Goal: Navigation & Orientation: Find specific page/section

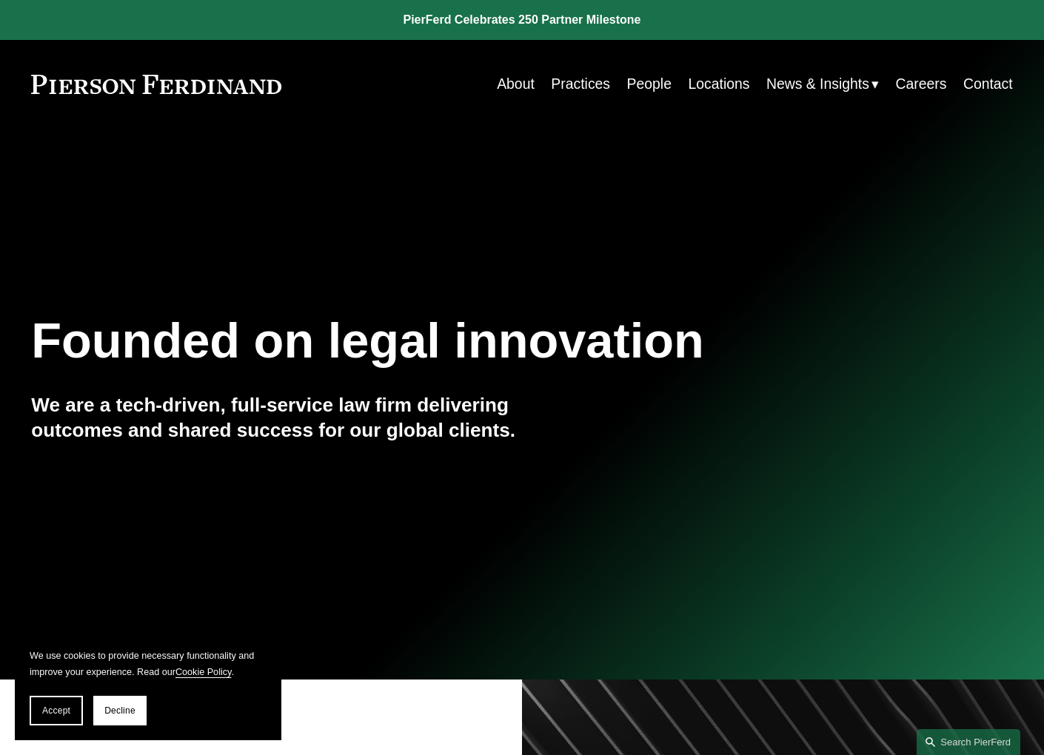
click at [574, 89] on link "Practices" at bounding box center [580, 84] width 59 height 29
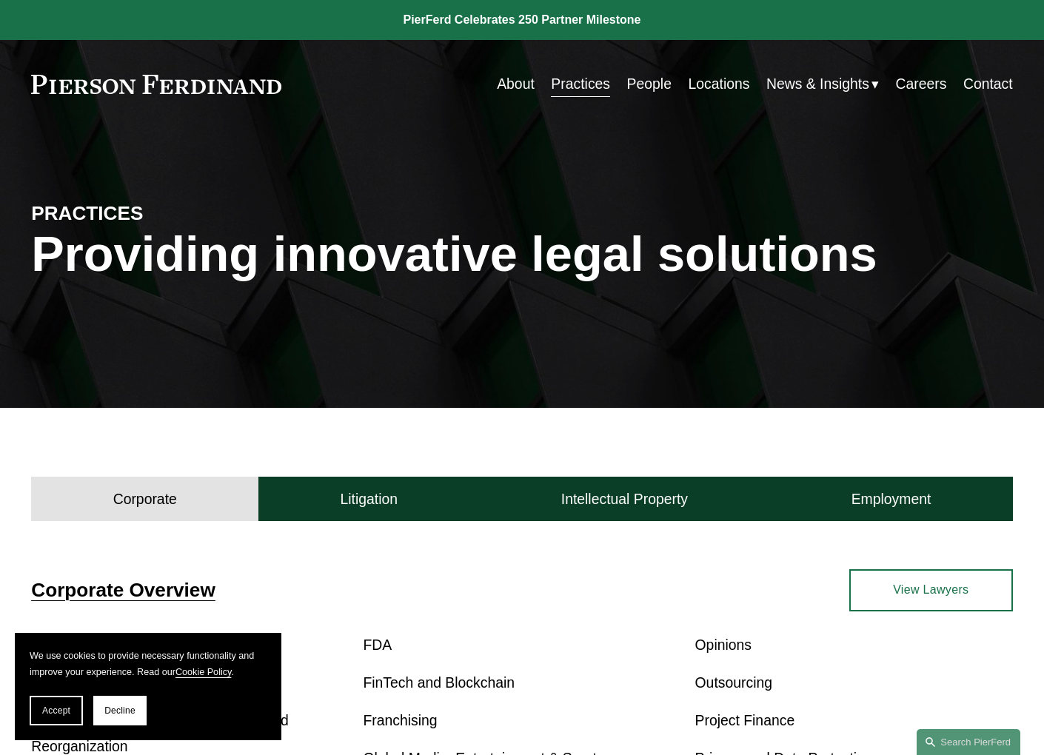
click at [931, 83] on link "Careers" at bounding box center [920, 84] width 51 height 29
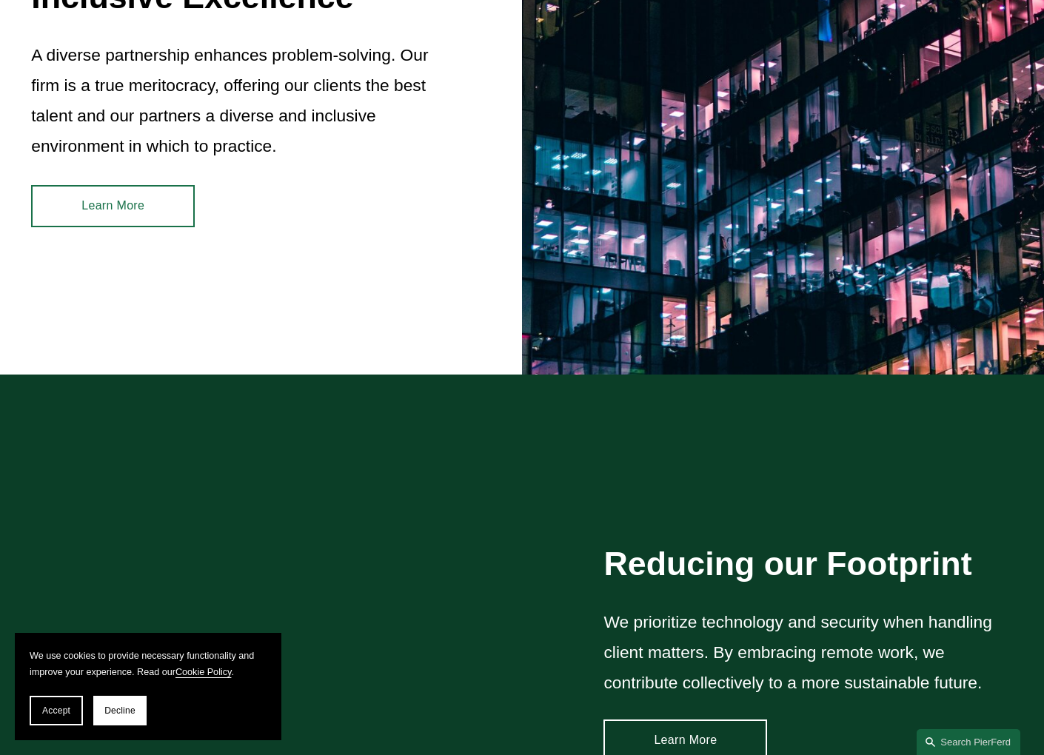
scroll to position [2079, 0]
